Goal: Contribute content: Contribute content

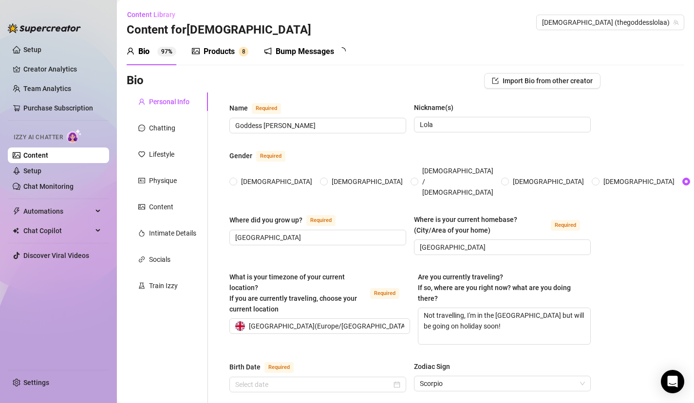
type input "[DATE]"
click at [237, 178] on span at bounding box center [233, 182] width 8 height 8
click at [236, 179] on input "[DEMOGRAPHIC_DATA]" at bounding box center [234, 182] width 4 height 6
radio input "true"
click at [323, 179] on input "[DEMOGRAPHIC_DATA]" at bounding box center [325, 182] width 4 height 6
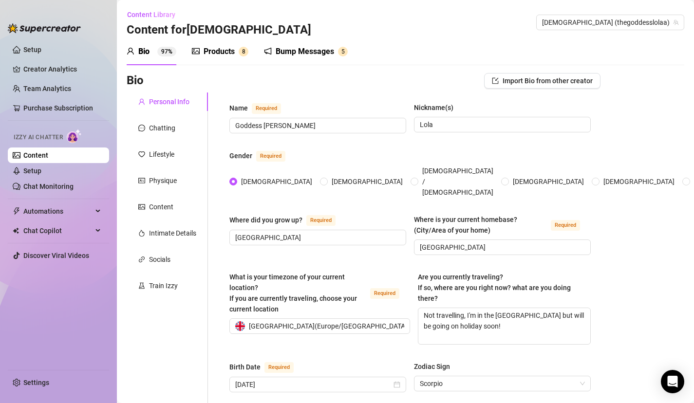
radio input "true"
click at [175, 264] on div "Socials" at bounding box center [167, 259] width 81 height 19
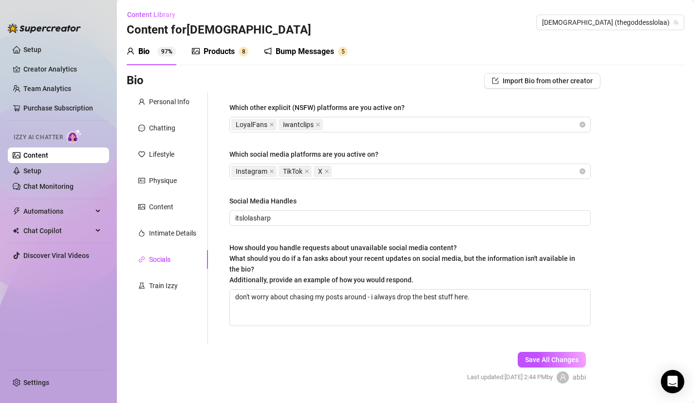
click at [168, 295] on div "Personal Info Chatting Lifestyle Physique Content Intimate Details Socials Trai…" at bounding box center [167, 219] width 81 height 252
click at [168, 287] on div "Train Izzy" at bounding box center [163, 286] width 29 height 11
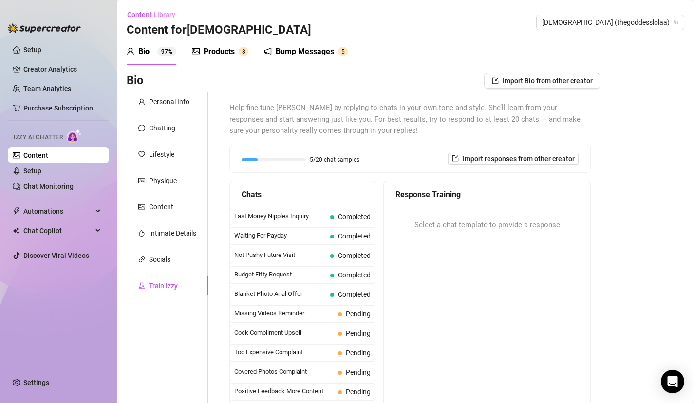
click at [167, 275] on div "Personal Info Chatting Lifestyle Physique Content Intimate Details Socials Trai…" at bounding box center [167, 264] width 81 height 342
click at [153, 262] on div "Socials" at bounding box center [159, 259] width 21 height 11
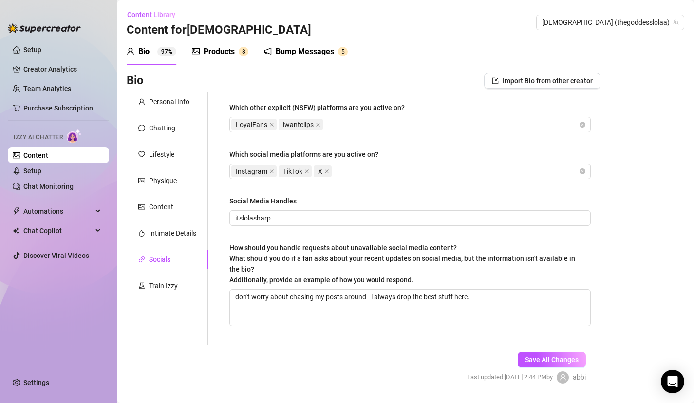
click at [335, 40] on div "Bump Messages 5" at bounding box center [306, 51] width 84 height 27
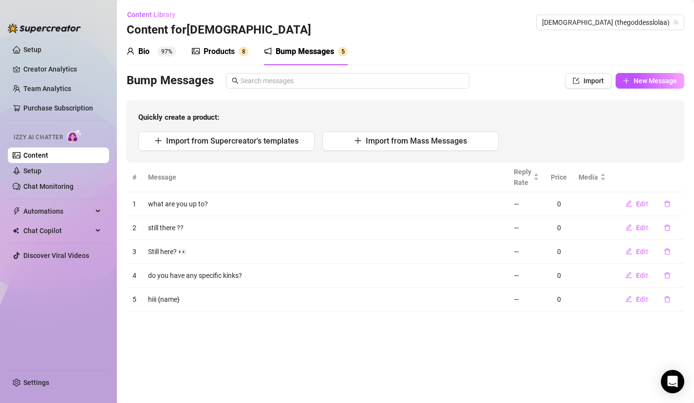
click at [244, 54] on span "8" at bounding box center [243, 51] width 3 height 7
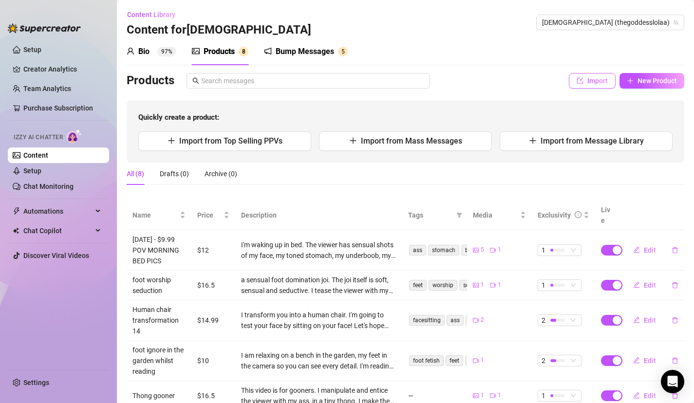
click at [592, 82] on span "Import" at bounding box center [598, 81] width 20 height 8
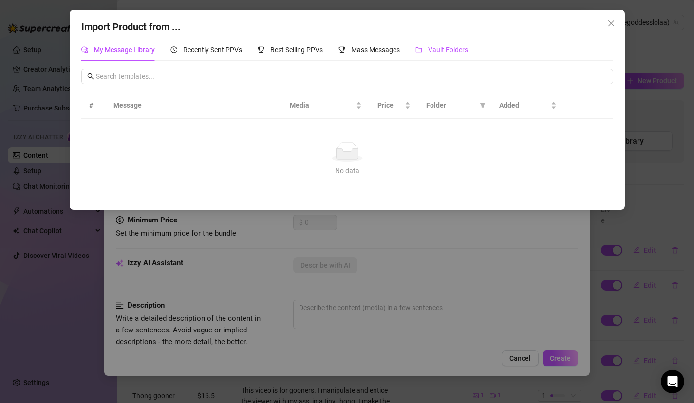
click at [444, 46] on span "Vault Folders" at bounding box center [448, 50] width 40 height 8
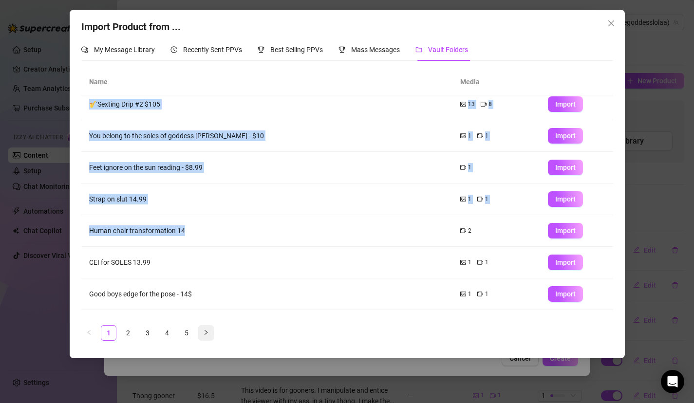
scroll to position [95, 0]
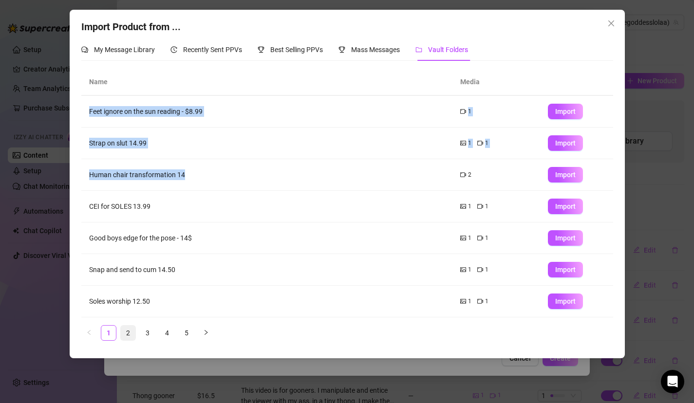
drag, startPoint x: 208, startPoint y: 276, endPoint x: 130, endPoint y: 338, distance: 100.2
click at [130, 338] on div "Name Media [DATE] - $9.99 FEET MASSAGE IN [GEOGRAPHIC_DATA] STOCKINGS 2 1 Impor…" at bounding box center [347, 205] width 532 height 272
click at [130, 335] on link "2" at bounding box center [128, 333] width 15 height 15
drag, startPoint x: 225, startPoint y: 267, endPoint x: 146, endPoint y: 339, distance: 106.6
click at [148, 341] on div "Name Media RED LIGHT GREEN LIGHT FEET 14.00 1 1 Import LOCKED AND DENIED FEET t…" at bounding box center [347, 209] width 532 height 280
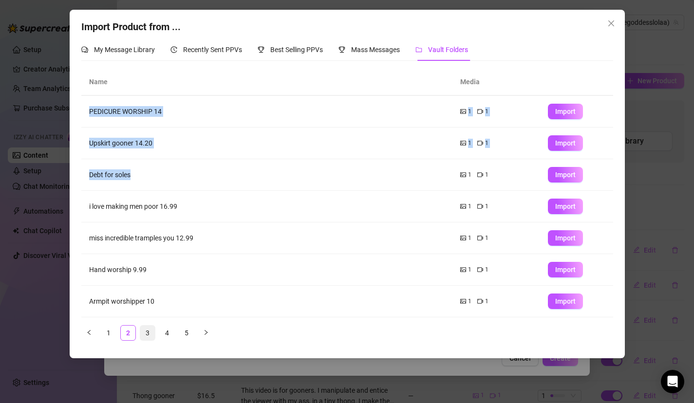
click at [147, 334] on link "3" at bounding box center [147, 333] width 15 height 15
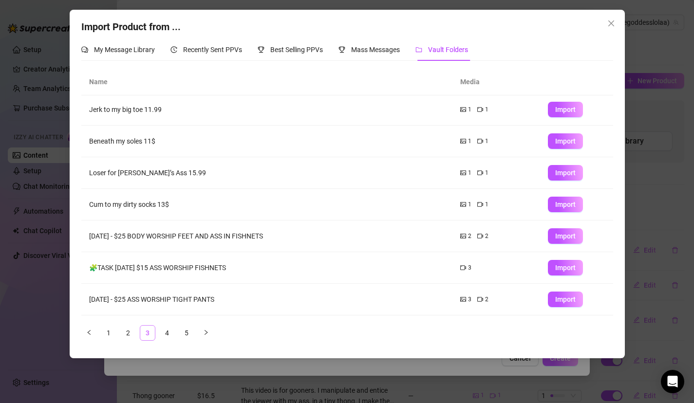
scroll to position [0, 0]
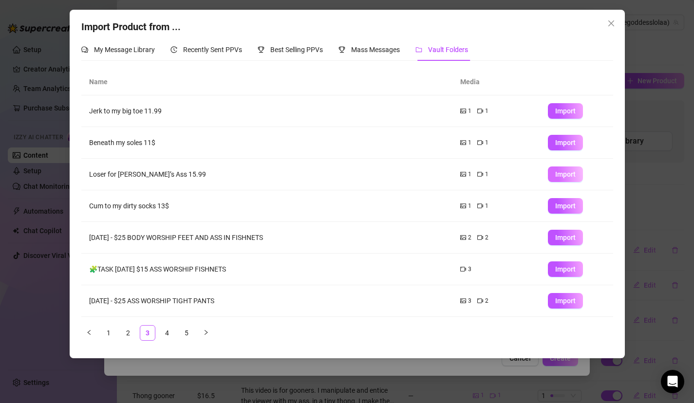
click at [557, 176] on span "Import" at bounding box center [565, 175] width 20 height 8
type textarea "Type your message here..."
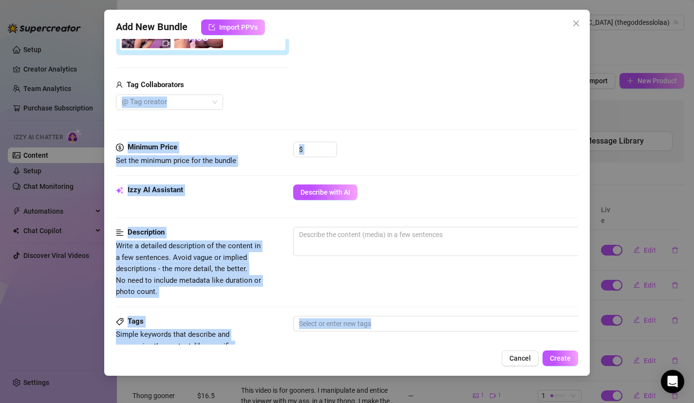
scroll to position [379, 0]
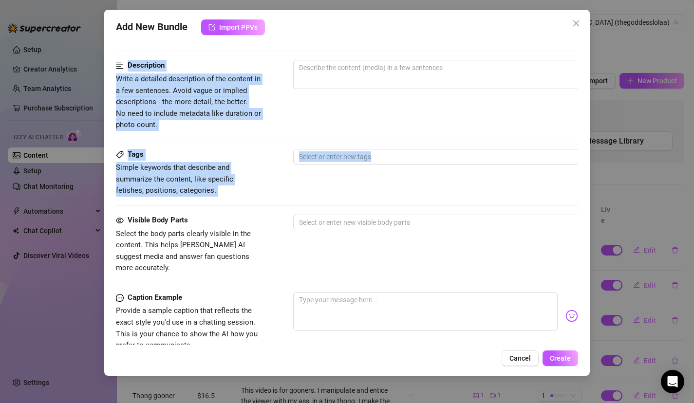
drag, startPoint x: 282, startPoint y: 297, endPoint x: 284, endPoint y: 213, distance: 83.3
click at [284, 213] on form "Account Goddess (@thegoddesslolaa) Name Name is for your internal organization …" at bounding box center [347, 81] width 463 height 819
click at [241, 121] on span "Write a detailed description of the content in a few sentences. Avoid vague or …" at bounding box center [189, 102] width 146 height 57
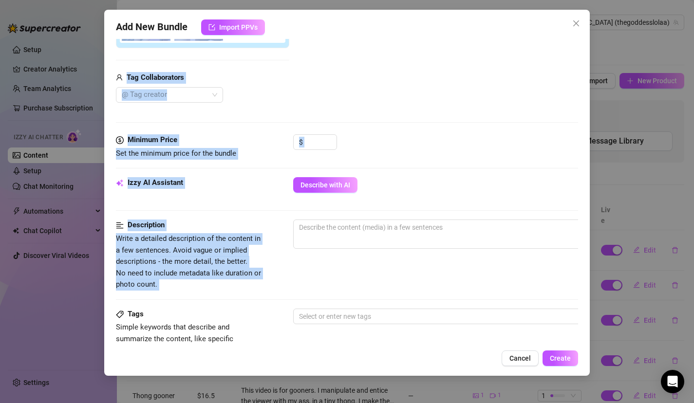
scroll to position [144, 0]
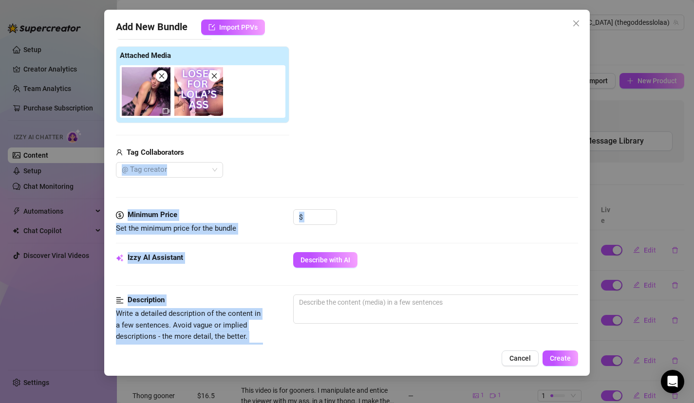
drag, startPoint x: 228, startPoint y: 137, endPoint x: 240, endPoint y: 158, distance: 24.1
click at [242, 161] on form "Account Goddess (@thegoddesslolaa) Name Name is for your internal organization …" at bounding box center [347, 315] width 463 height 819
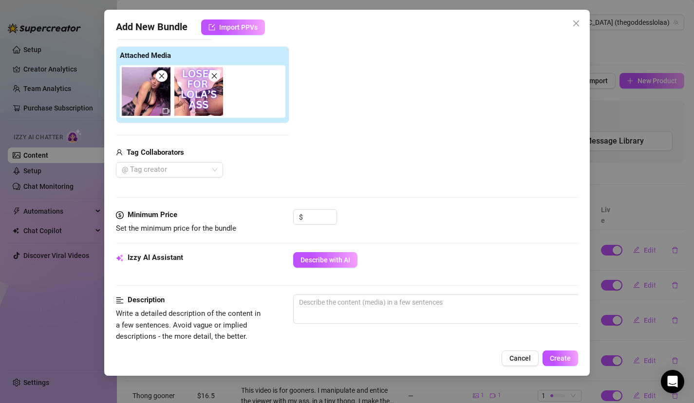
click at [240, 158] on div "Tag Collaborators" at bounding box center [202, 153] width 173 height 12
click at [328, 215] on span "Increase Value" at bounding box center [331, 214] width 11 height 9
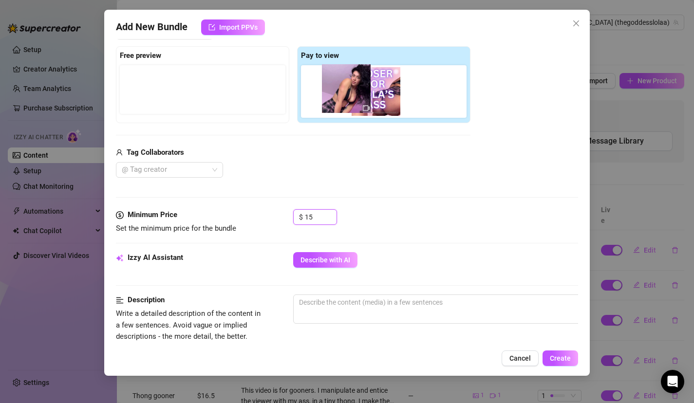
drag, startPoint x: 325, startPoint y: 111, endPoint x: 342, endPoint y: 108, distance: 16.8
click at [342, 108] on div at bounding box center [386, 91] width 170 height 53
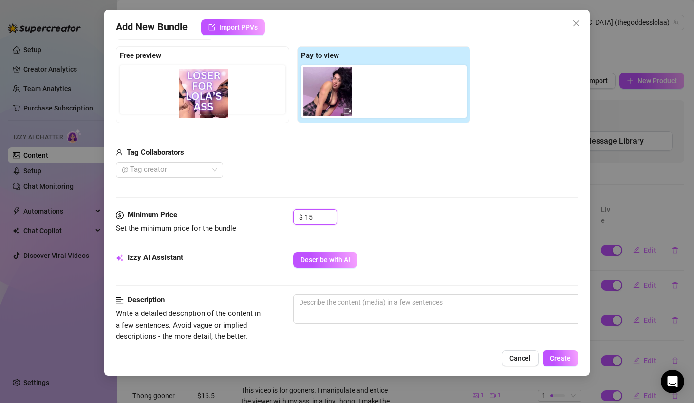
drag, startPoint x: 380, startPoint y: 97, endPoint x: 199, endPoint y: 99, distance: 180.3
click at [199, 99] on div "Free preview Pay to view" at bounding box center [293, 84] width 355 height 77
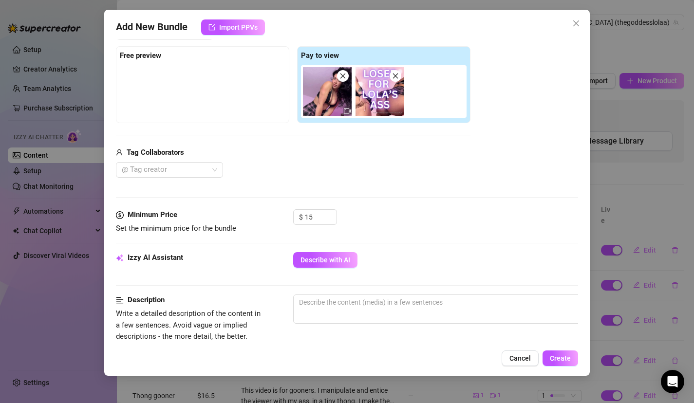
click at [358, 158] on div "Tag Collaborators" at bounding box center [293, 153] width 355 height 12
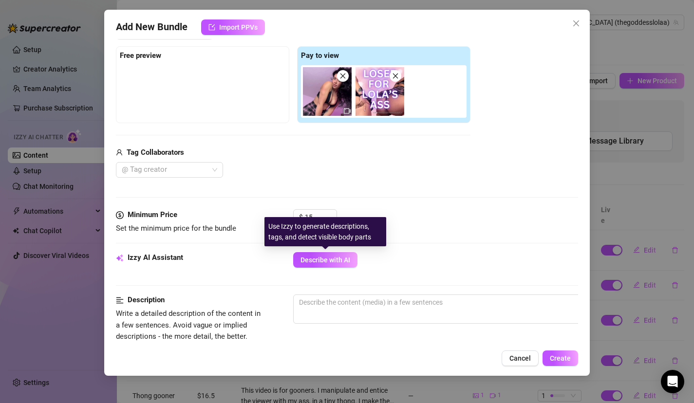
click at [321, 222] on div "Use Izzy to generate descriptions, tags, and detect visible body parts" at bounding box center [326, 231] width 122 height 29
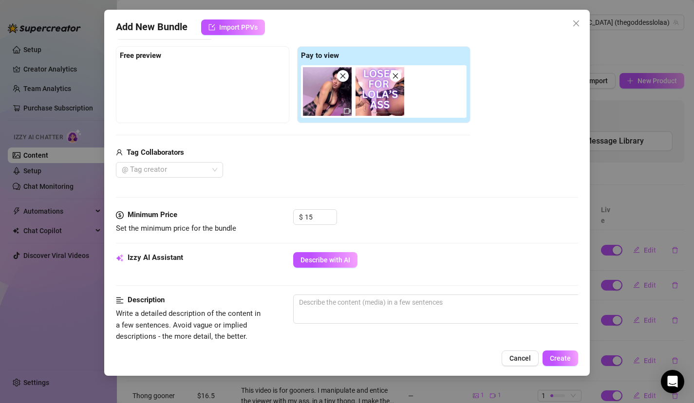
click at [323, 191] on div "Media Add Media from Vault Free preview Pay to view Tag Collaborators @ Tag cre…" at bounding box center [347, 107] width 463 height 206
click at [324, 227] on div "$ 15" at bounding box center [315, 222] width 44 height 24
click at [324, 223] on input "15" at bounding box center [321, 217] width 32 height 15
type input "15.99"
click at [320, 261] on span "Describe with AI" at bounding box center [326, 260] width 50 height 8
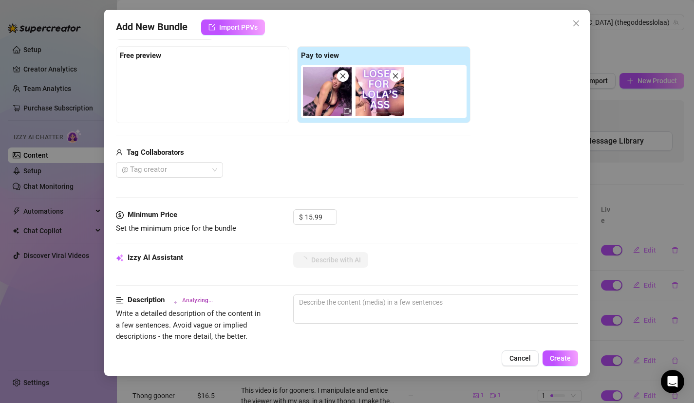
type textarea "[DEMOGRAPHIC_DATA]"
type textarea "Goddess [PERSON_NAME]"
type textarea "Goddess [PERSON_NAME] teases"
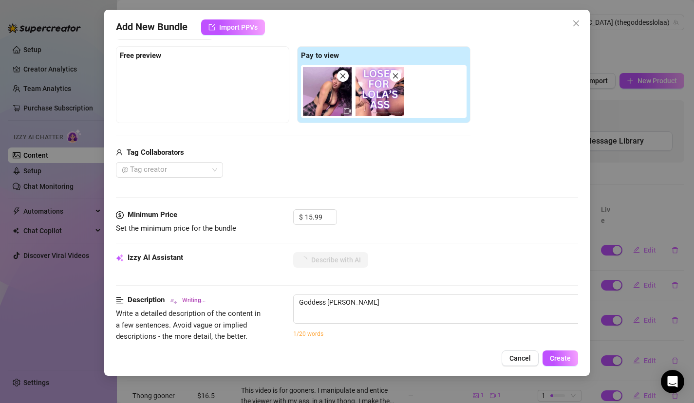
type textarea "Goddess [PERSON_NAME] teases"
type textarea "Goddess [PERSON_NAME] teases in"
type textarea "Goddess [PERSON_NAME] teases in a"
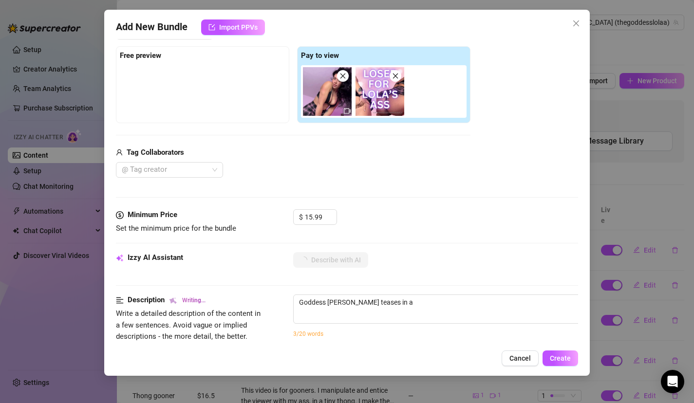
type textarea "Goddess [PERSON_NAME] teases in a short"
type textarea "Goddess [PERSON_NAME] teases in a short plaid"
type textarea "Goddess [PERSON_NAME] teases in a short plaid skirt"
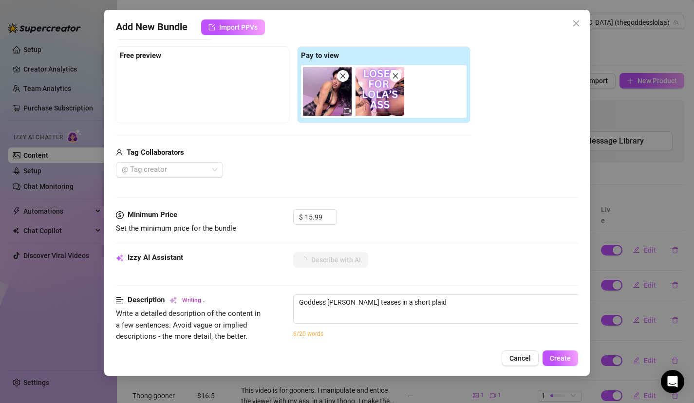
type textarea "Goddess [PERSON_NAME] teases in a short plaid skirt"
type textarea "Goddess [PERSON_NAME] teases in a short plaid skirt with"
type textarea "Goddess [PERSON_NAME] teases in a short plaid skirt with panties"
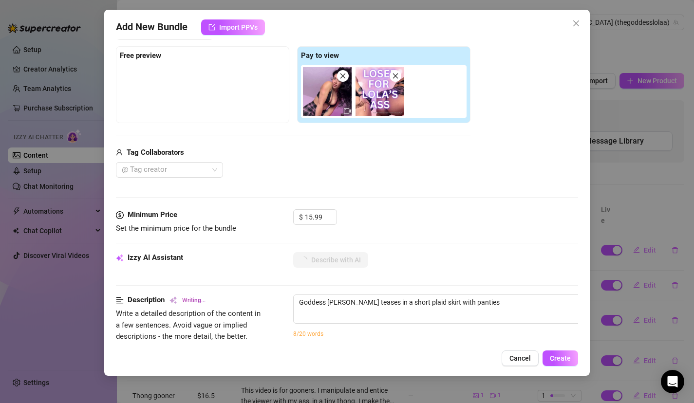
type textarea "Goddess [PERSON_NAME] teases in a short plaid skirt with panties pulled"
type textarea "Goddess [PERSON_NAME] teases in a short plaid skirt with panties pulled aside,"
type textarea "Goddess [PERSON_NAME] teases in a short plaid skirt with panties pulled aside, …"
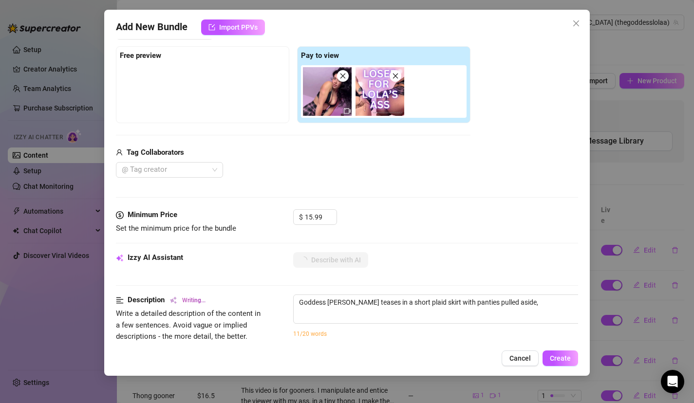
type textarea "Goddess [PERSON_NAME] teases in a short plaid skirt with panties pulled aside, …"
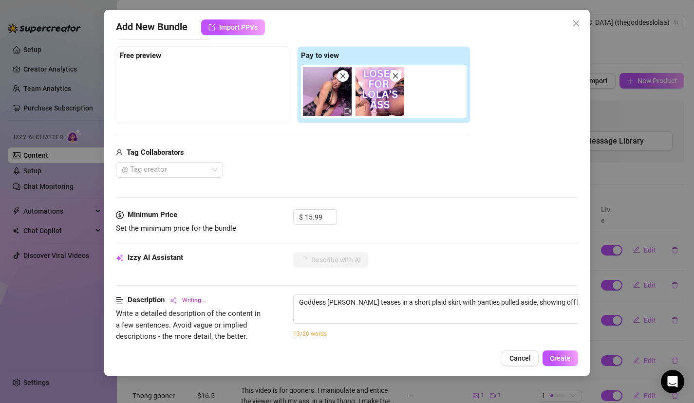
type textarea "Goddess [PERSON_NAME] teases in a short plaid skirt with panties pulled aside, …"
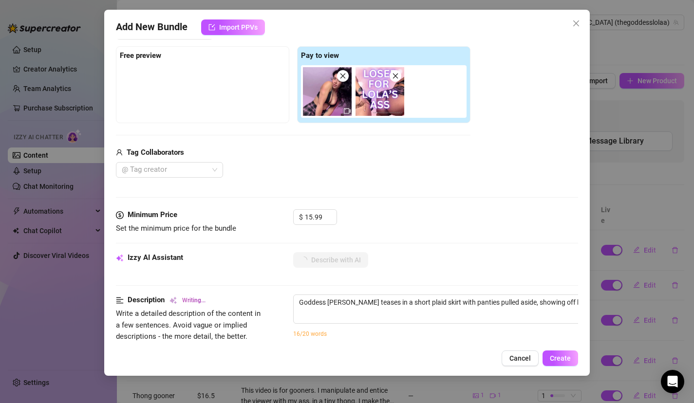
type textarea "Goddess [PERSON_NAME] teases in a short plaid skirt with panties pulled aside, …"
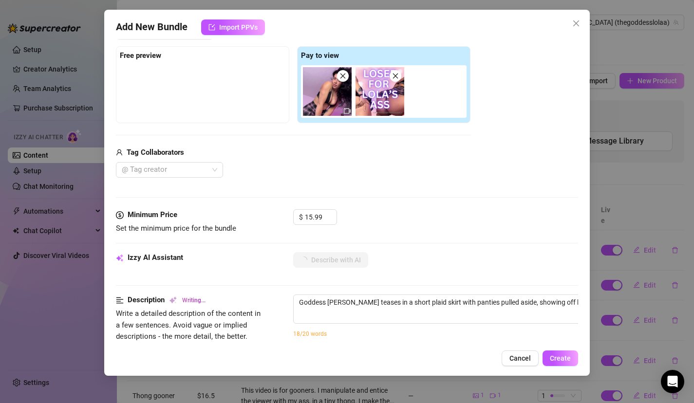
type textarea "Goddess [PERSON_NAME] teases in a short plaid skirt with panties pulled aside, …"
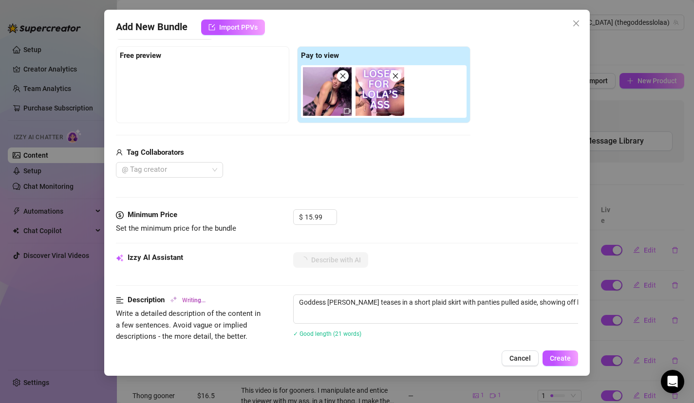
type textarea "Goddess [PERSON_NAME] teases in a short plaid skirt with panties pulled aside, …"
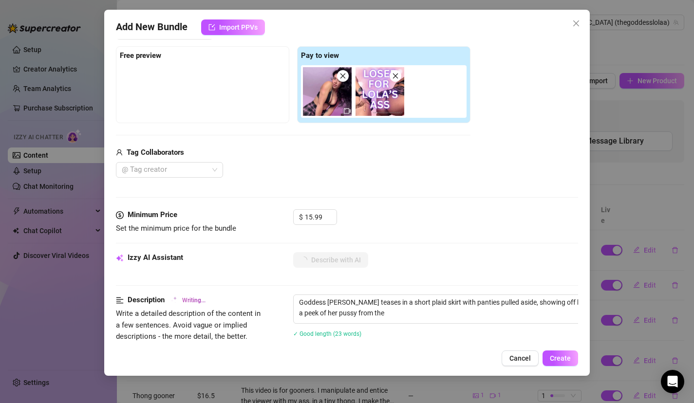
type textarea "Goddess [PERSON_NAME] teases in a short plaid skirt with panties pulled aside, …"
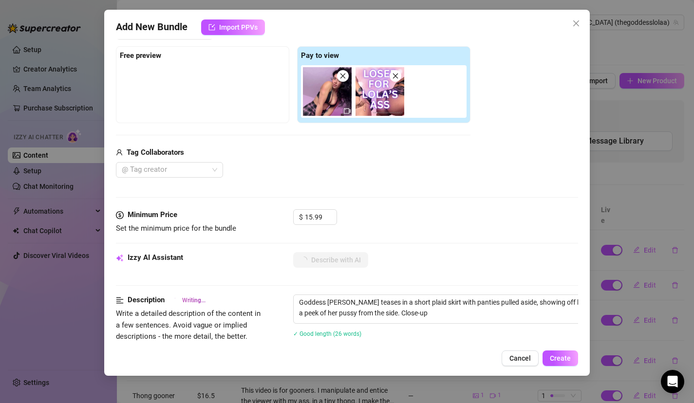
type textarea "Goddess [PERSON_NAME] teases in a short plaid skirt with panties pulled aside, …"
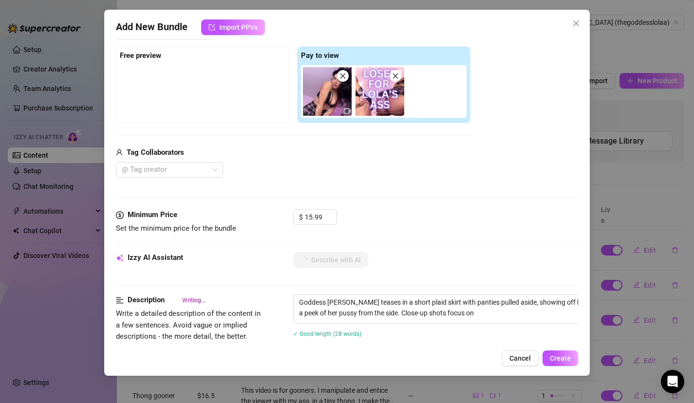
type textarea "Goddess [PERSON_NAME] teases in a short plaid skirt with panties pulled aside, …"
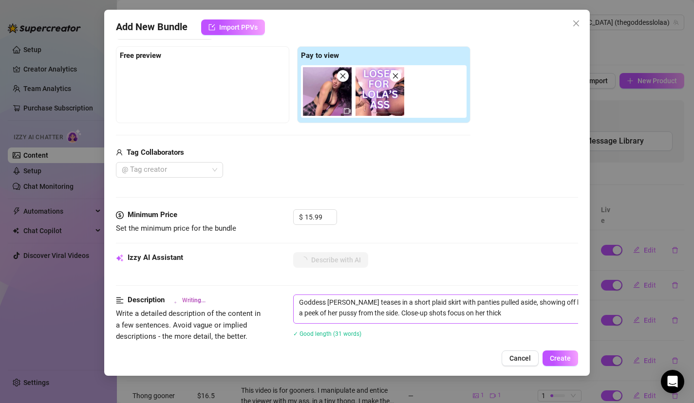
type textarea "Goddess [PERSON_NAME] teases in a short plaid skirt with panties pulled aside, …"
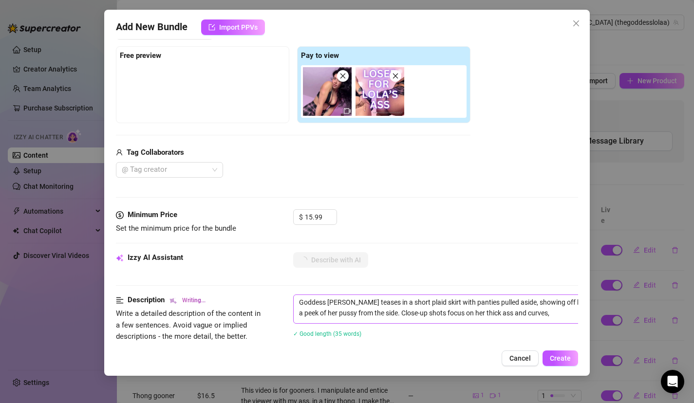
type textarea "Goddess [PERSON_NAME] teases in a short plaid skirt with panties pulled aside, …"
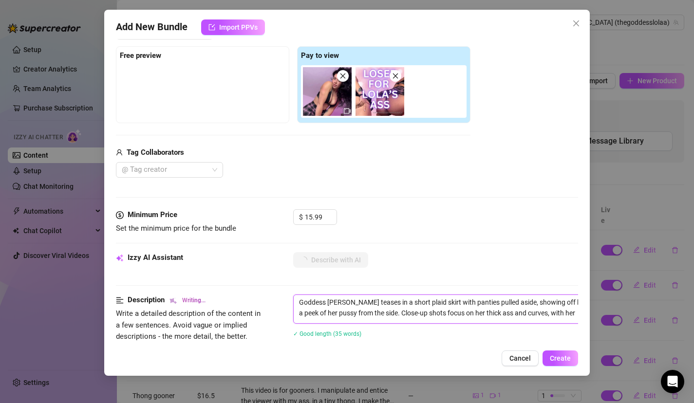
type textarea "Goddess [PERSON_NAME] teases in a short plaid skirt with panties pulled aside, …"
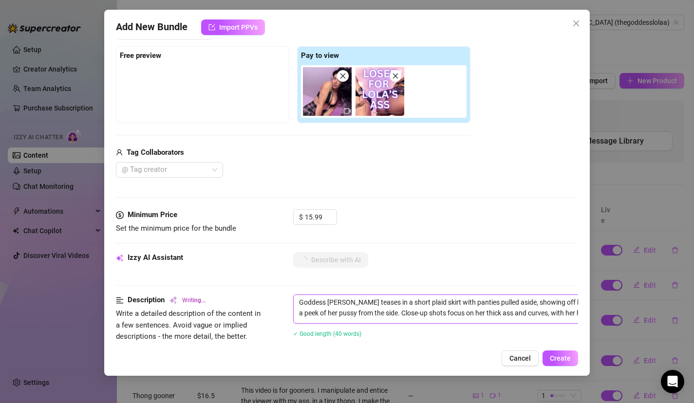
type textarea "Goddess [PERSON_NAME] teases in a short plaid skirt with panties pulled aside, …"
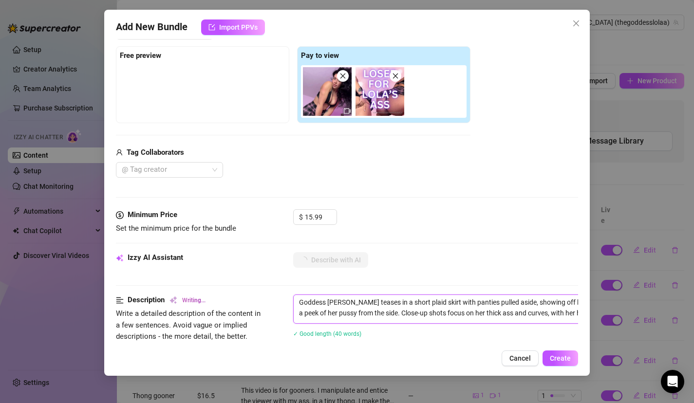
type textarea "Goddess [PERSON_NAME] teases in a short plaid skirt with panties pulled aside, …"
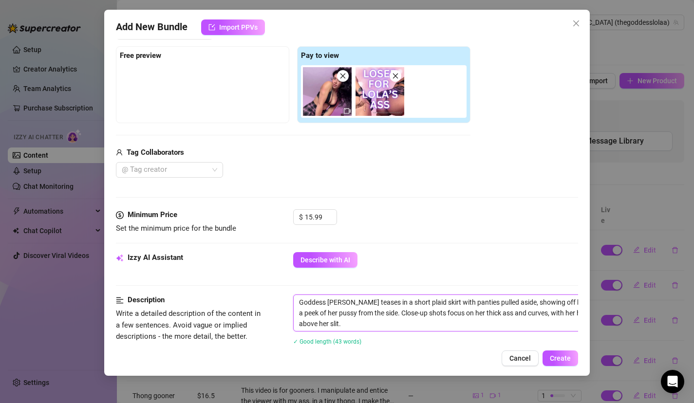
drag, startPoint x: 505, startPoint y: 322, endPoint x: 525, endPoint y: 315, distance: 21.3
click at [525, 315] on textarea "Goddess [PERSON_NAME] teases in a short plaid skirt with panties pulled aside, …" at bounding box center [464, 313] width 340 height 36
type textarea "Goddess [PERSON_NAME] teases in a short plaid skirt with panties pulled aside, …"
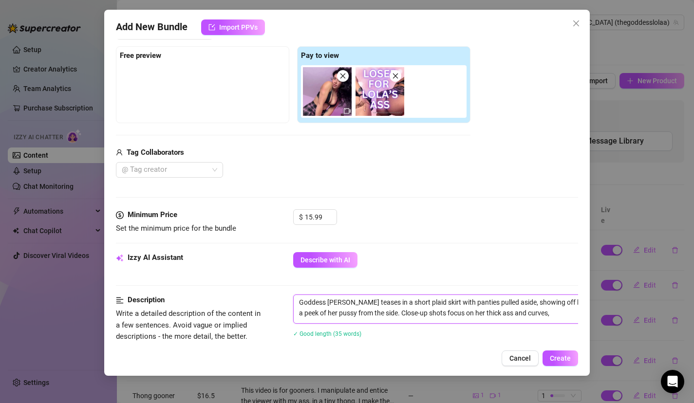
type textarea "Goddess [PERSON_NAME] teases in a short plaid skirt with panties pulled aside, …"
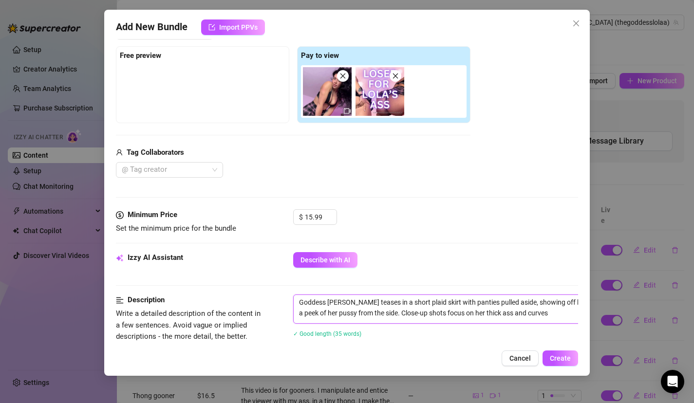
type textarea "Goddess [PERSON_NAME] teases in a short plaid skirt with panties pulled aside, …"
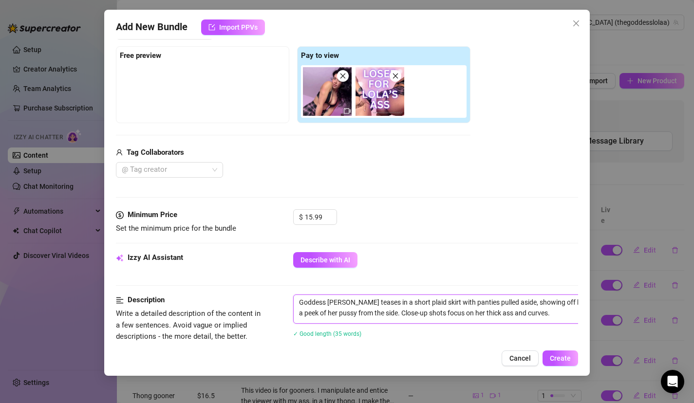
drag, startPoint x: 499, startPoint y: 303, endPoint x: 466, endPoint y: 303, distance: 32.6
click at [467, 304] on textarea "Goddess [PERSON_NAME] teases in a short plaid skirt with panties pulled aside, …" at bounding box center [464, 307] width 340 height 25
type textarea "Goddess [PERSON_NAME] teases in a short plaid skirt with panties p, showing off…"
type textarea "Goddess [PERSON_NAME] teases in a short plaid skirt with panties , showing off …"
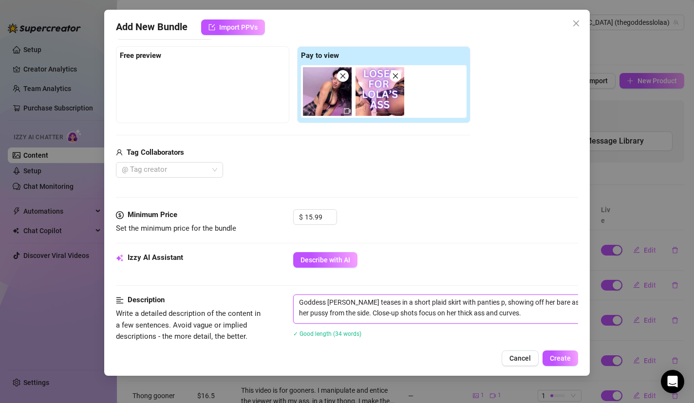
type textarea "Goddess [PERSON_NAME] teases in a short plaid skirt with panties , showing off …"
type textarea "Goddess [PERSON_NAME] teases in a short plaid skirt with panties, showing off h…"
click at [474, 266] on div "Describe with AI" at bounding box center [436, 260] width 286 height 16
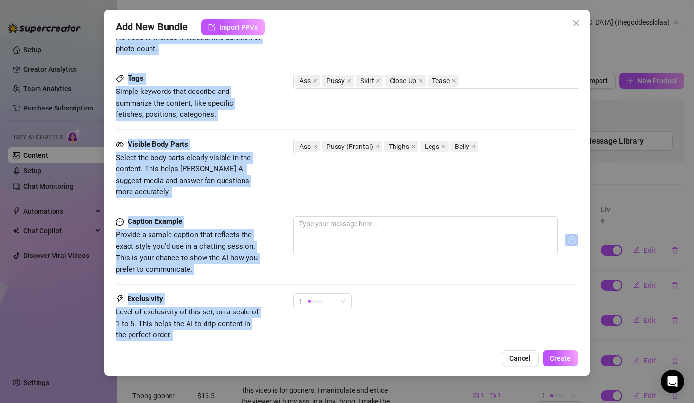
scroll to position [513, 0]
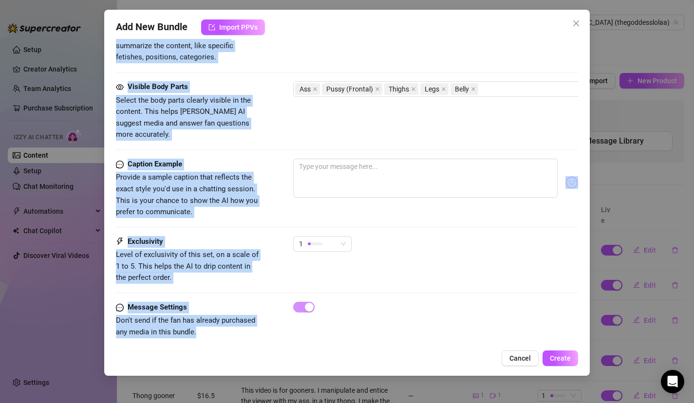
drag, startPoint x: 468, startPoint y: 247, endPoint x: 442, endPoint y: 297, distance: 56.2
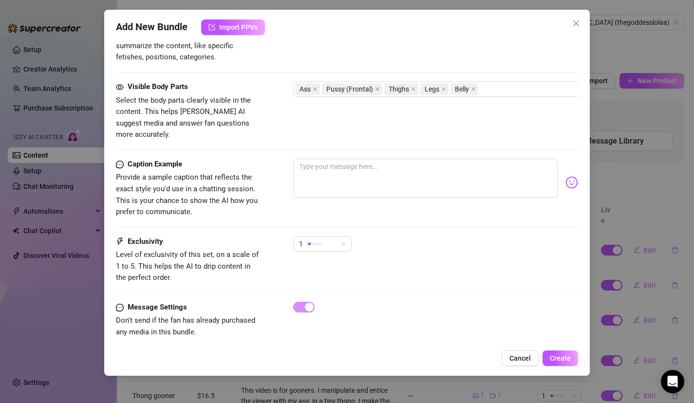
click at [464, 266] on div "Exclusivity Level of exclusivity of this set, on a scale of 1 to 5. This helps …" at bounding box center [347, 260] width 463 height 48
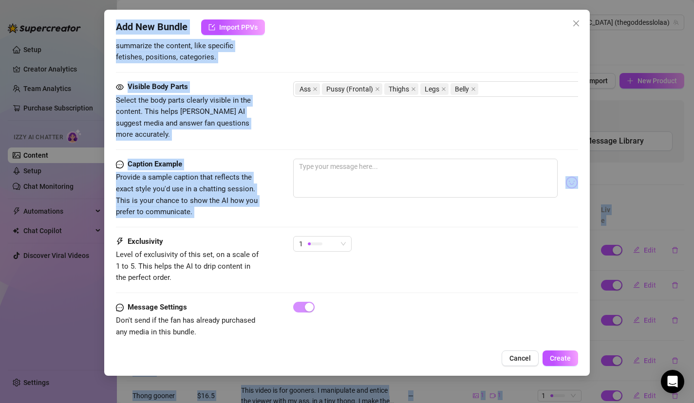
scroll to position [0, 0]
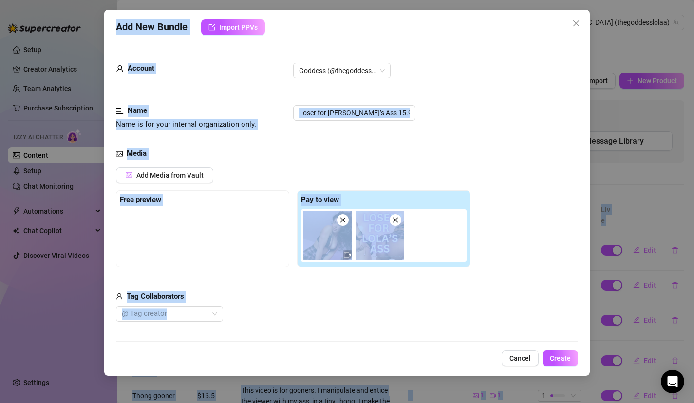
drag, startPoint x: 466, startPoint y: 215, endPoint x: 485, endPoint y: -22, distance: 238.0
click at [485, 0] on html "Setup Creator Analytics Team Analytics Purchase Subscription Izzy AI Chatter Co…" at bounding box center [347, 201] width 694 height 403
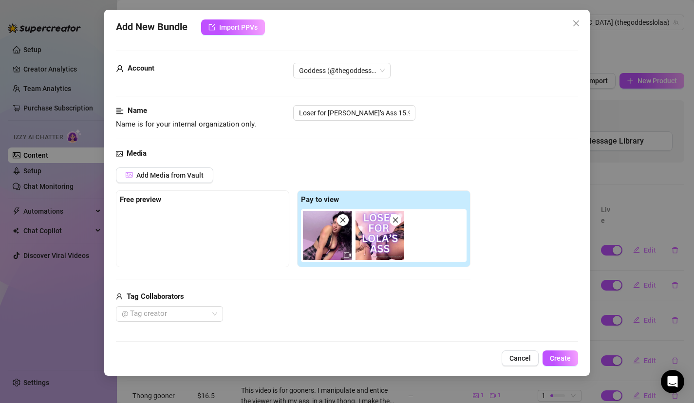
click at [346, 315] on div "@ Tag creator" at bounding box center [293, 314] width 355 height 16
click at [382, 240] on img at bounding box center [380, 235] width 49 height 49
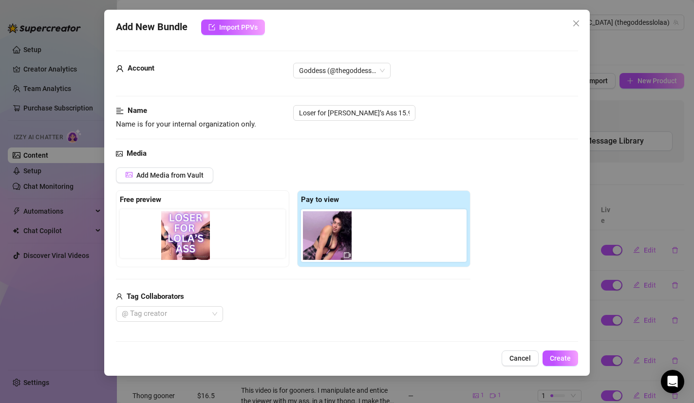
drag, startPoint x: 382, startPoint y: 240, endPoint x: 184, endPoint y: 240, distance: 197.8
click at [184, 240] on div "Free preview Pay to view" at bounding box center [293, 229] width 355 height 77
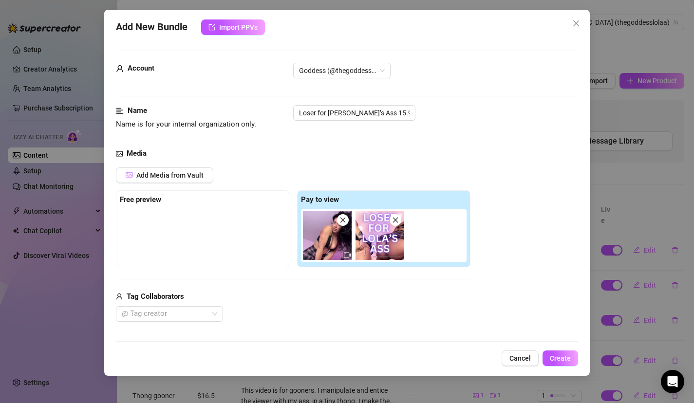
click at [379, 244] on img at bounding box center [380, 235] width 49 height 49
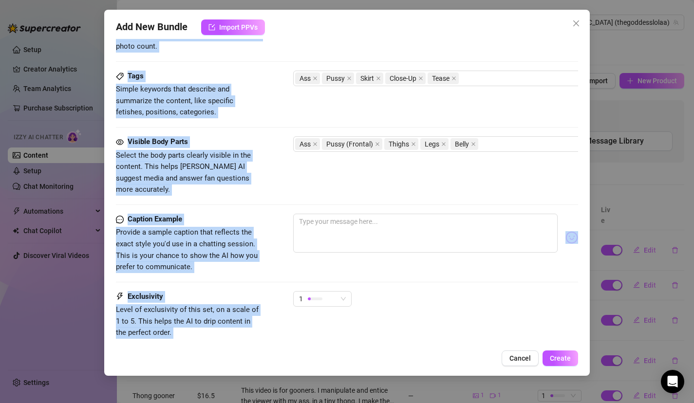
scroll to position [513, 0]
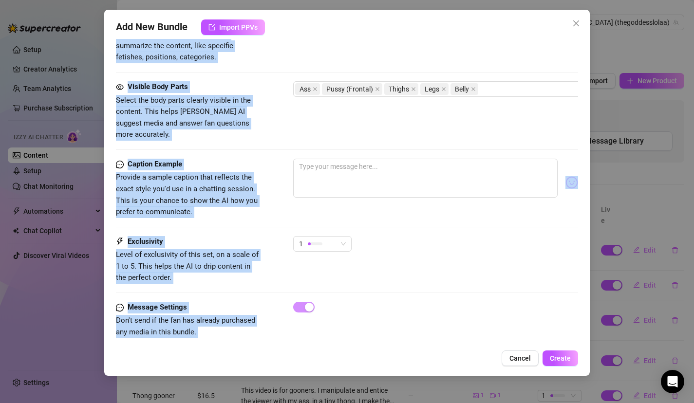
drag, startPoint x: 397, startPoint y: 304, endPoint x: 391, endPoint y: 379, distance: 75.8
click at [394, 382] on div "Add New Bundle Import PPVs Account Goddess (@thegoddesslolaa) Name Name is for …" at bounding box center [347, 201] width 694 height 403
click at [426, 236] on div "1" at bounding box center [436, 248] width 286 height 24
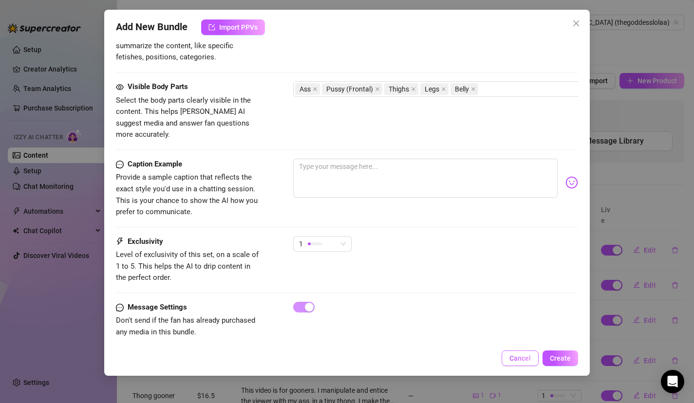
click at [517, 362] on span "Cancel" at bounding box center [520, 359] width 21 height 8
